Goal: Information Seeking & Learning: Learn about a topic

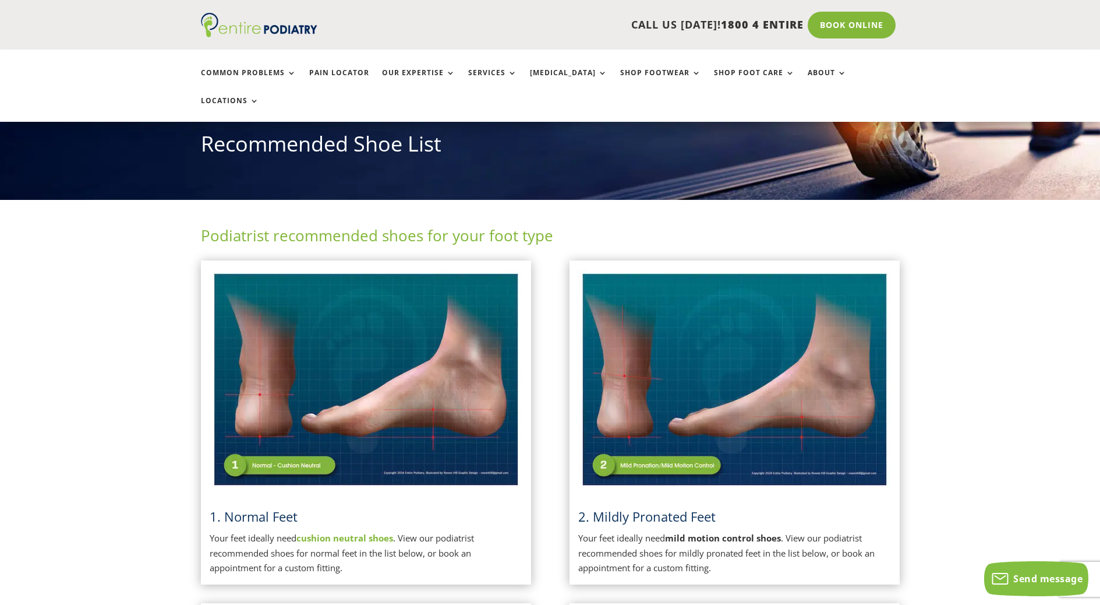
scroll to position [140, 0]
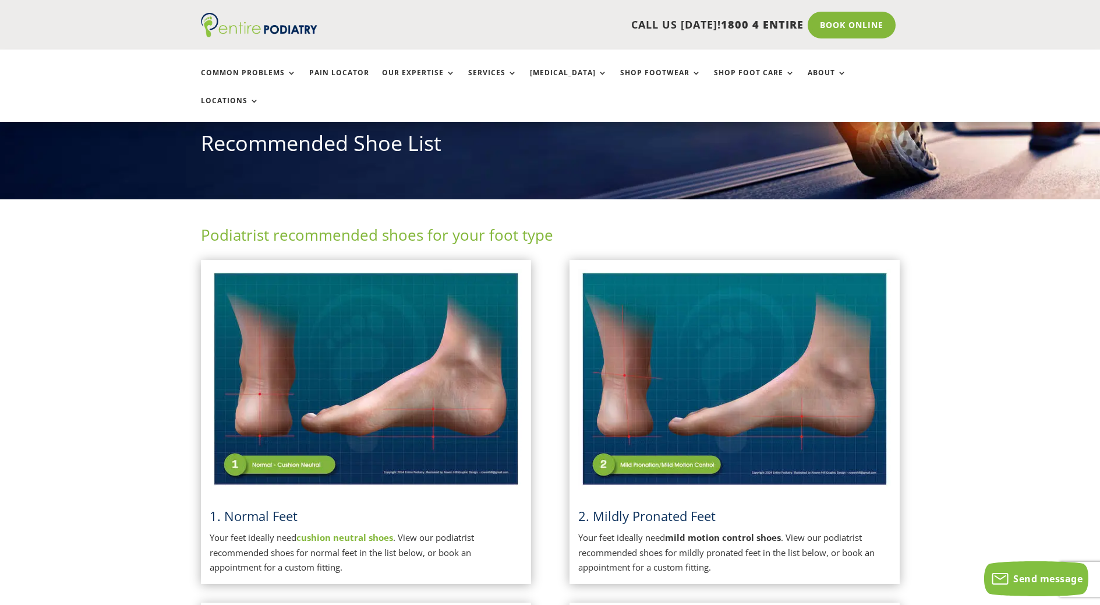
click at [308, 324] on img at bounding box center [366, 378] width 313 height 221
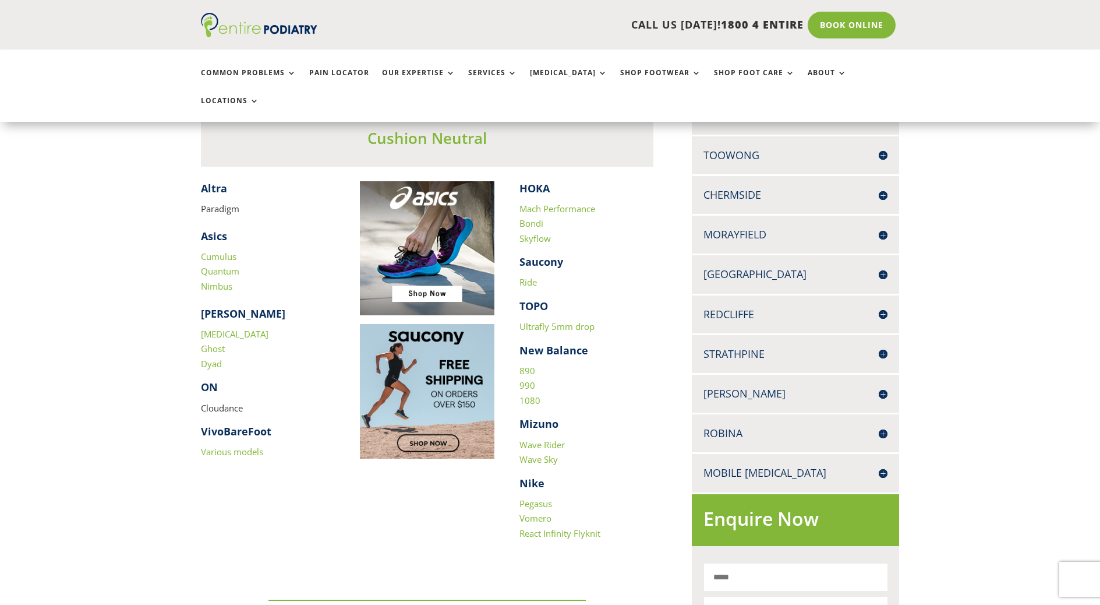
scroll to position [326, 0]
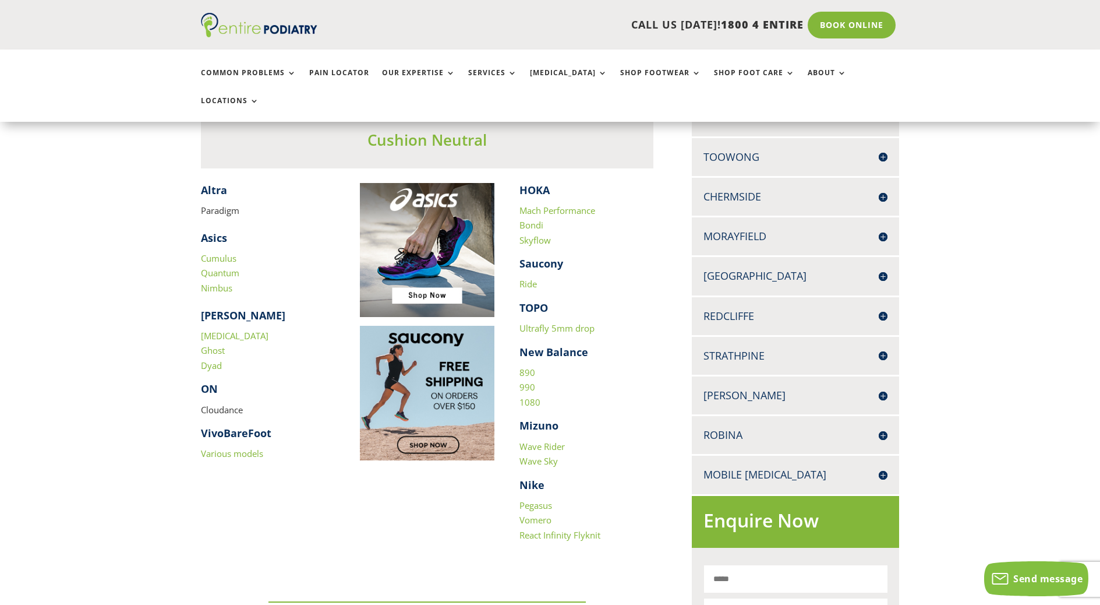
click at [205, 252] on link "Cumulus" at bounding box center [219, 258] width 36 height 12
click at [207, 267] on link "Quantum" at bounding box center [220, 273] width 38 height 12
click at [211, 282] on link "Nimbus" at bounding box center [216, 288] width 31 height 12
click at [214, 330] on link "[MEDICAL_DATA]" at bounding box center [235, 336] width 68 height 12
click at [213, 344] on link "Ghost" at bounding box center [213, 350] width 24 height 12
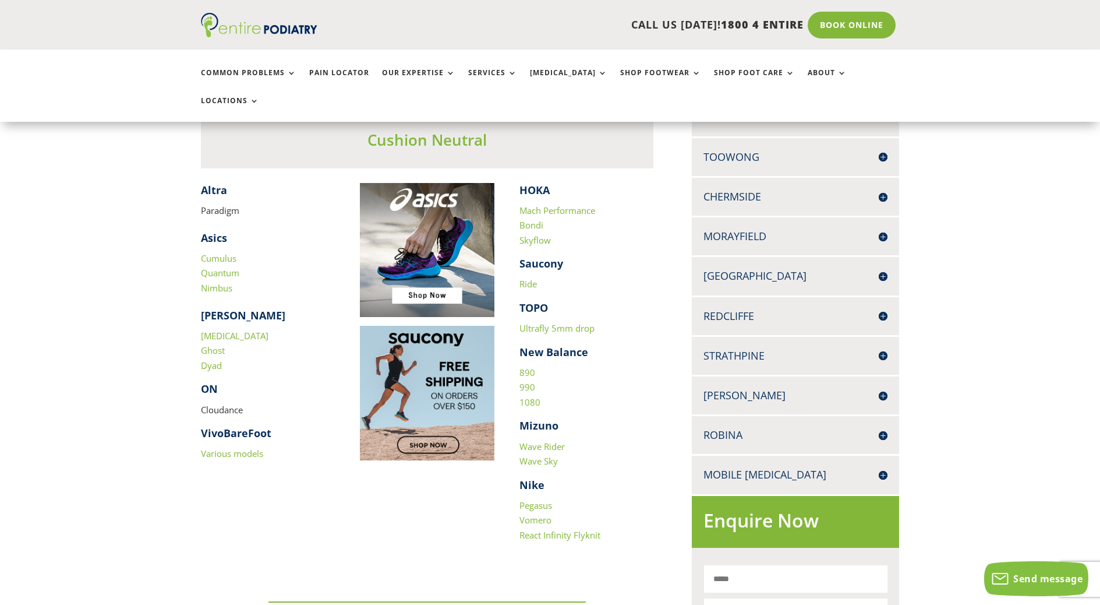
click at [212, 359] on link "Dyad" at bounding box center [211, 365] width 21 height 12
click at [230, 447] on link "Various models" at bounding box center [232, 453] width 62 height 12
click at [561, 204] on link "Mach Performance" at bounding box center [558, 210] width 76 height 12
click at [530, 219] on link "Bondi" at bounding box center [532, 225] width 24 height 12
click at [534, 234] on link "Skyflow" at bounding box center [535, 240] width 31 height 12
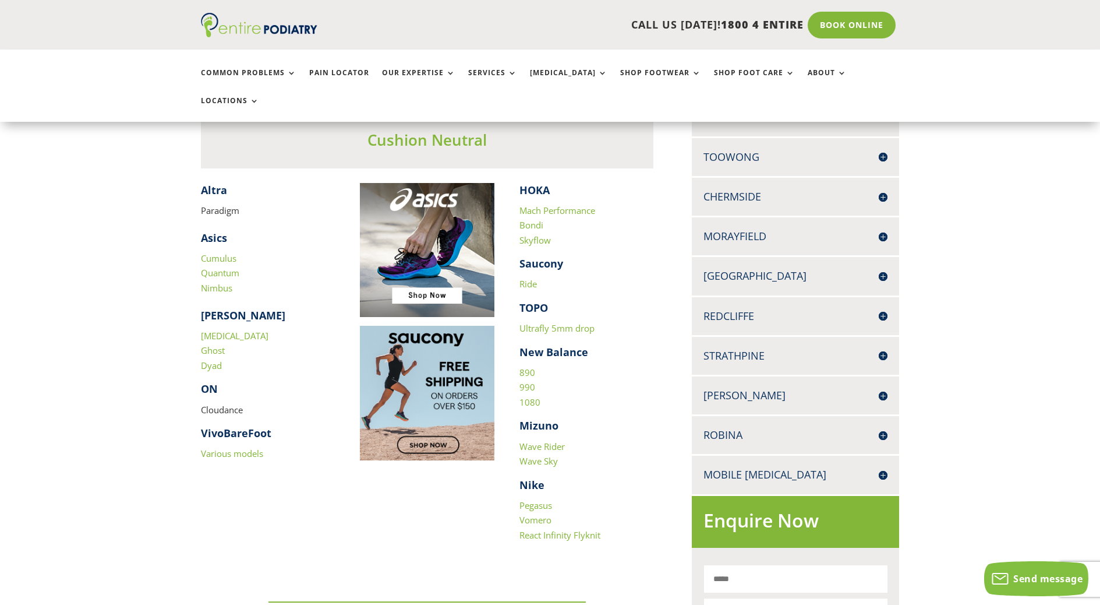
click at [530, 278] on link "Ride" at bounding box center [528, 284] width 17 height 12
click at [531, 322] on link "Ultrafly 5mm drop" at bounding box center [557, 328] width 75 height 12
click at [524, 366] on link "890" at bounding box center [528, 372] width 16 height 12
click at [525, 381] on link "990" at bounding box center [528, 387] width 16 height 12
click at [528, 396] on link "1080" at bounding box center [530, 402] width 21 height 12
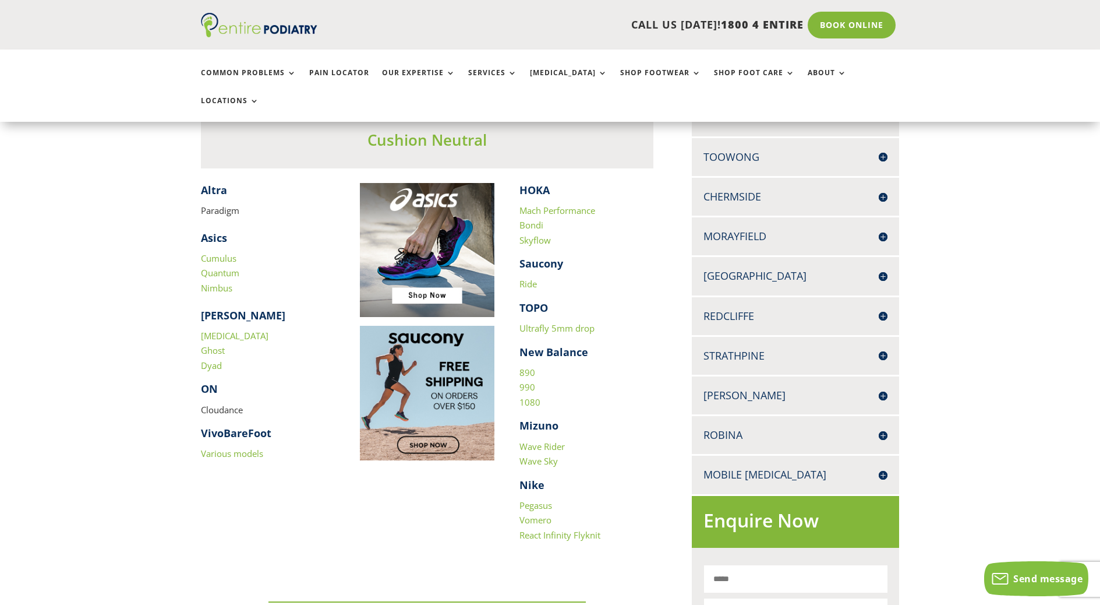
click at [546, 499] on link "Pegasus" at bounding box center [536, 505] width 33 height 12
click at [541, 514] on link "Vomero" at bounding box center [536, 520] width 32 height 12
click at [545, 529] on link "React Infinity Flyknit" at bounding box center [560, 535] width 81 height 12
click at [531, 440] on link "Wave Rider" at bounding box center [542, 446] width 45 height 12
click at [533, 455] on link "Wave Sky" at bounding box center [539, 461] width 38 height 12
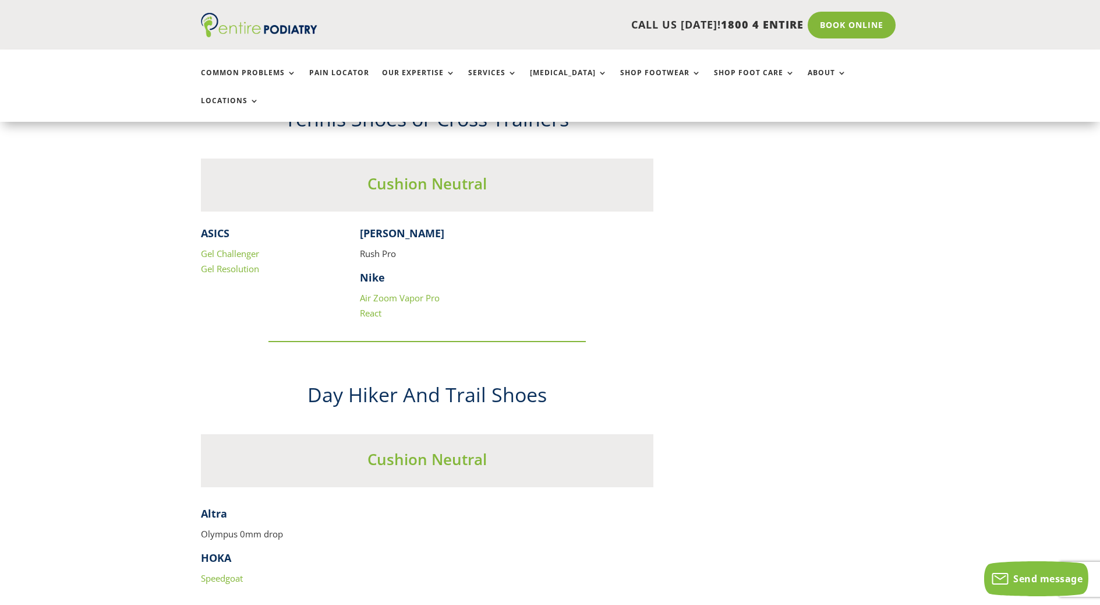
scroll to position [1118, 0]
